Goal: Information Seeking & Learning: Find specific fact

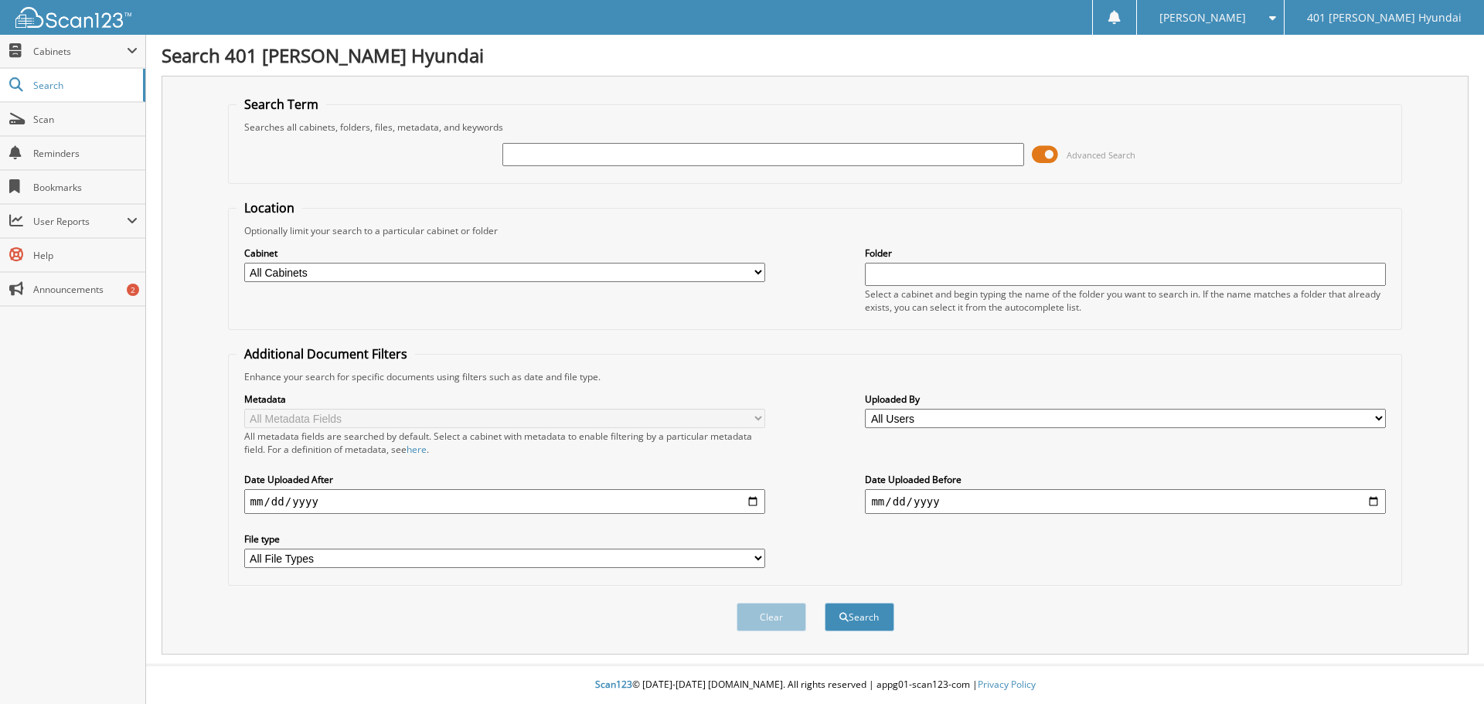
click at [713, 160] on input "text" at bounding box center [762, 154] width 521 height 23
type input "[PERSON_NAME]"
click at [1043, 159] on span at bounding box center [1045, 154] width 26 height 23
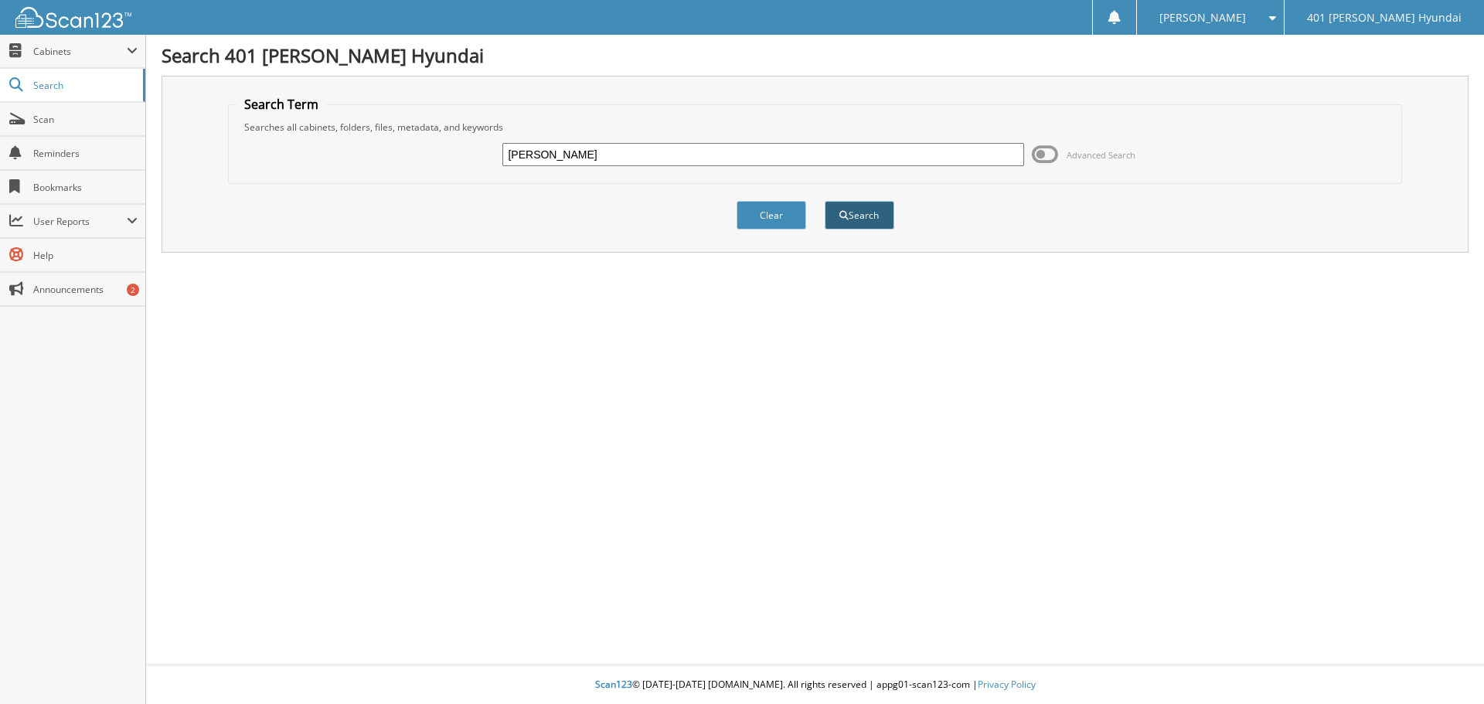
click at [865, 219] on button "Search" at bounding box center [860, 215] width 70 height 29
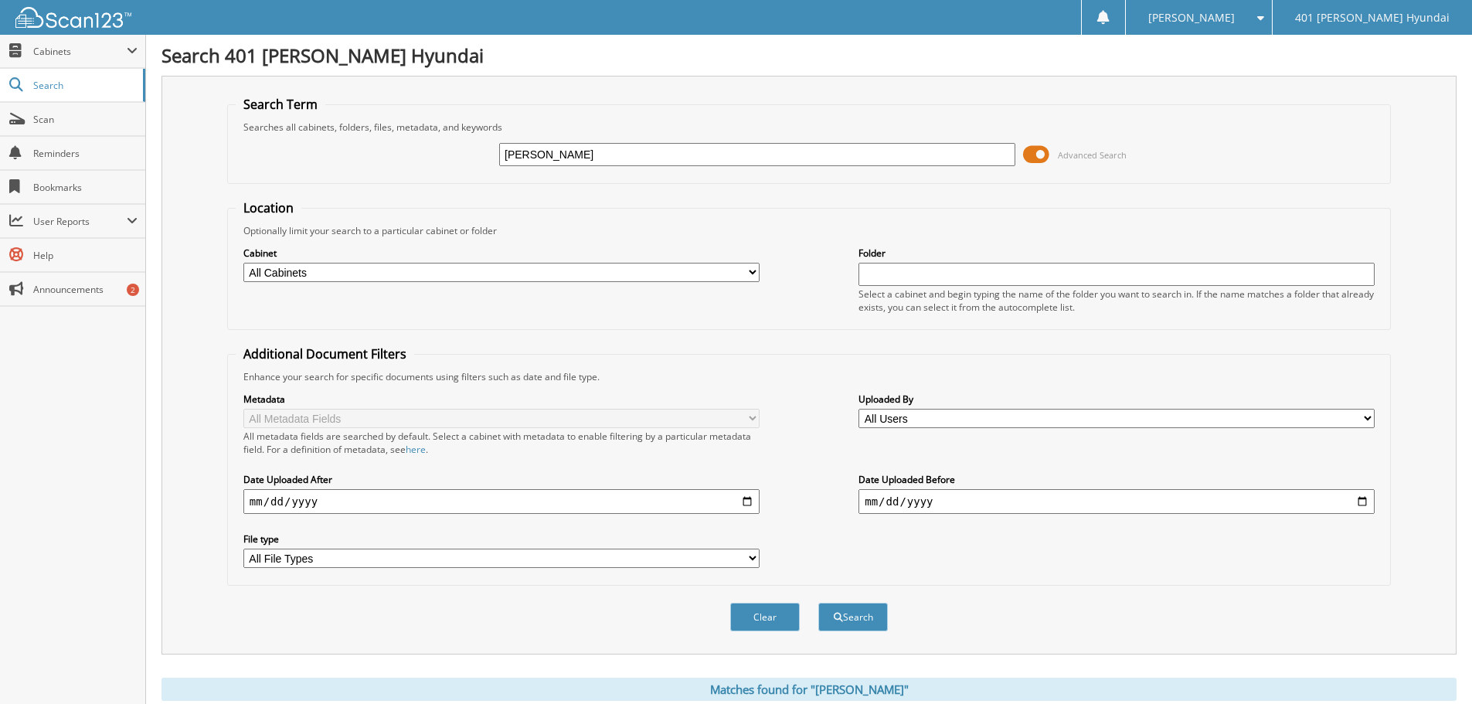
click at [1027, 151] on span at bounding box center [1036, 154] width 26 height 23
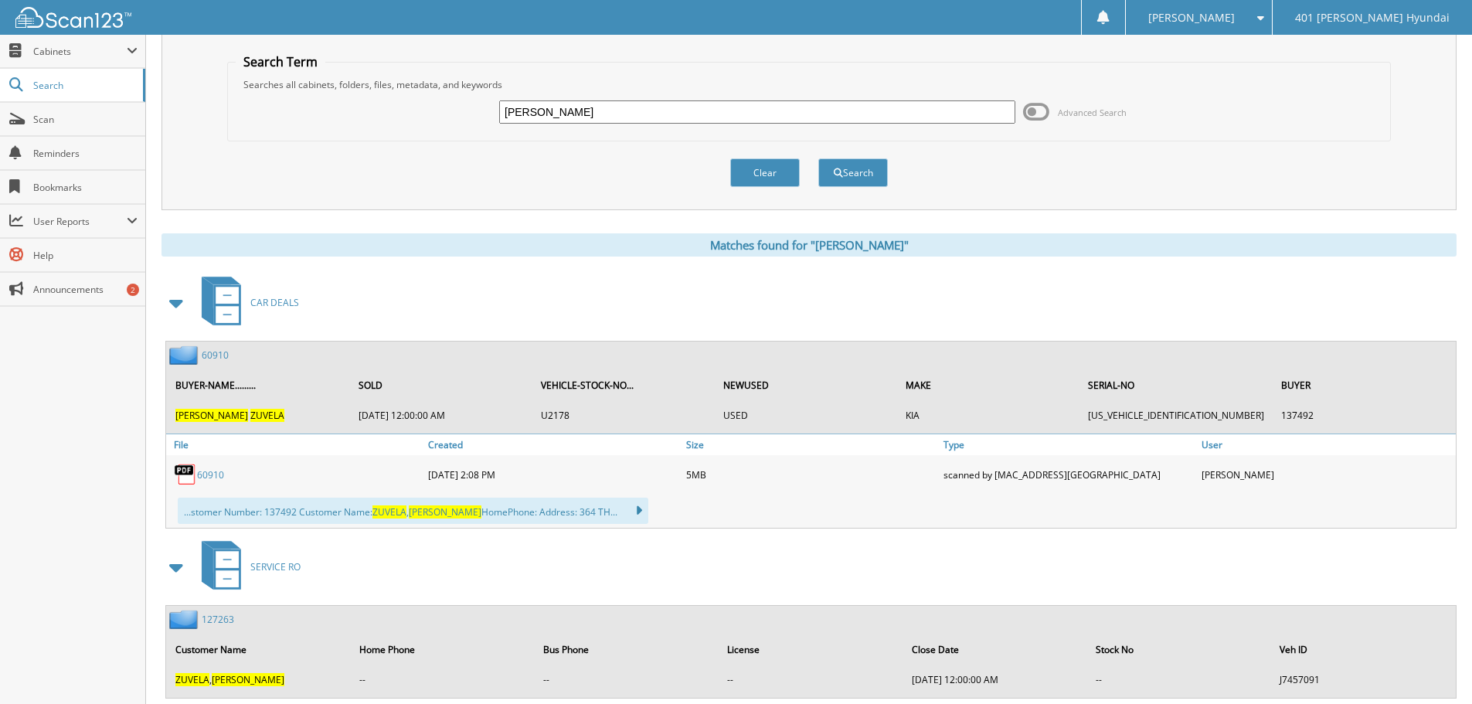
scroll to position [77, 0]
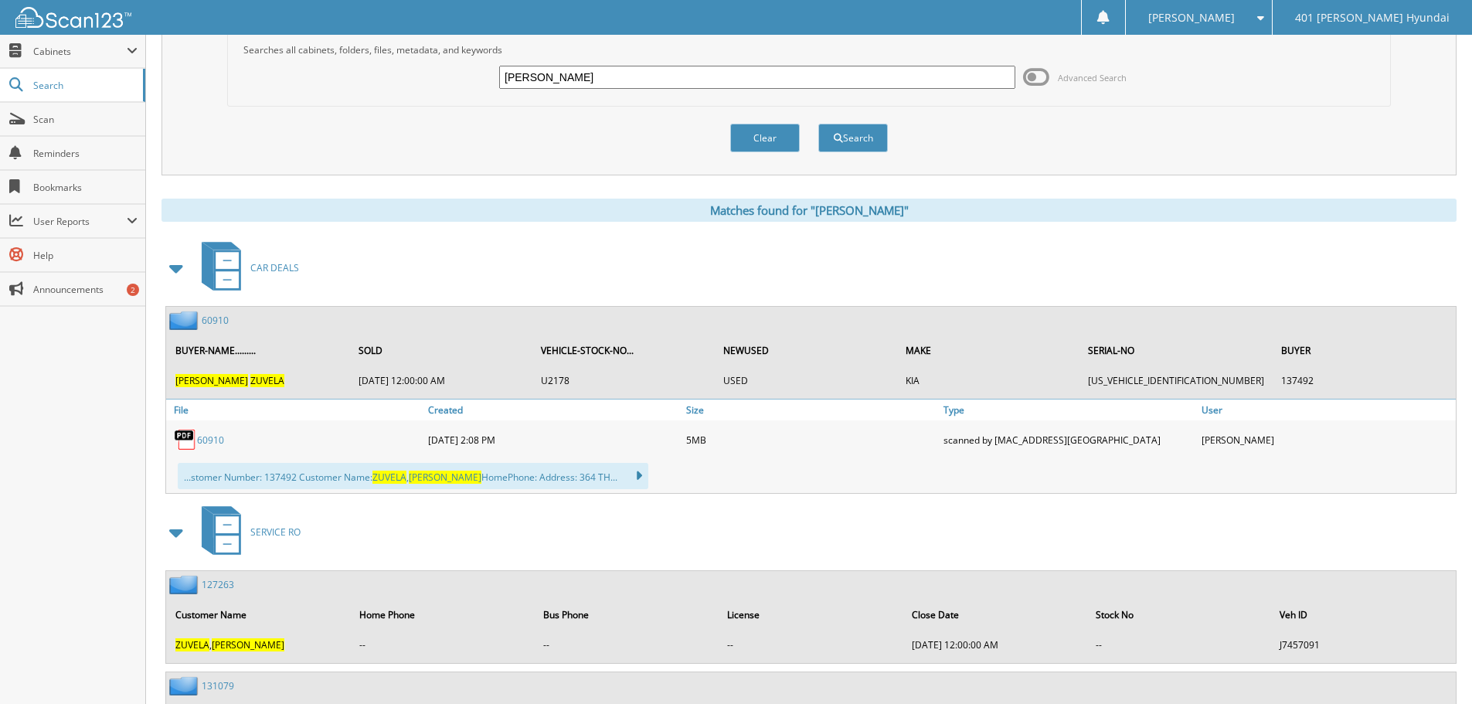
click at [217, 322] on link "60910" at bounding box center [215, 320] width 27 height 13
